Goal: Task Accomplishment & Management: Use online tool/utility

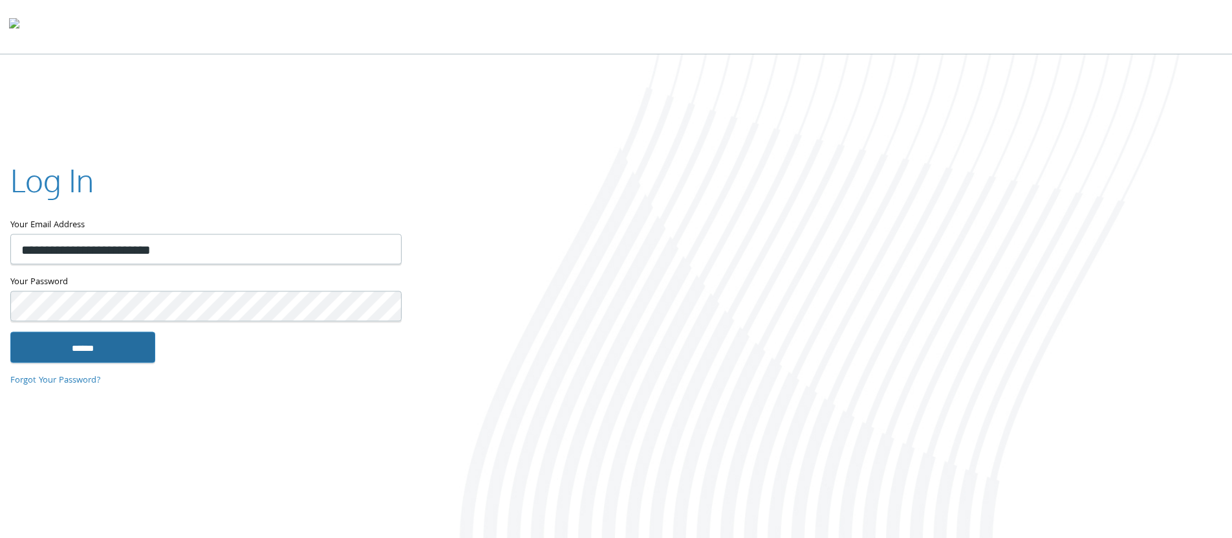
click at [129, 334] on input "******" at bounding box center [82, 346] width 145 height 31
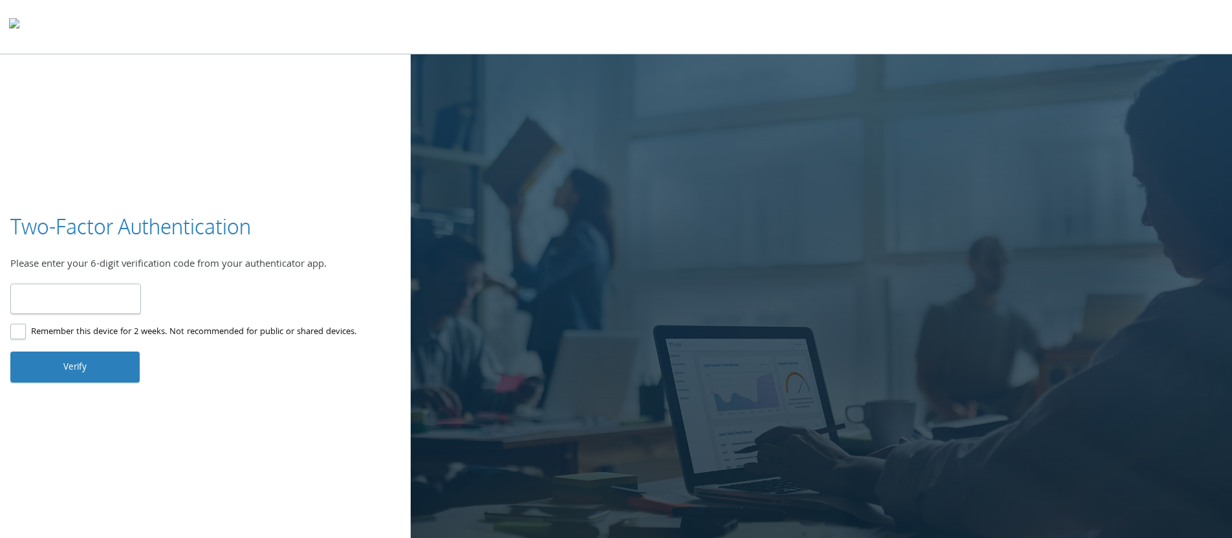
paste input "******"
type input "******"
